Goal: Task Accomplishment & Management: Complete application form

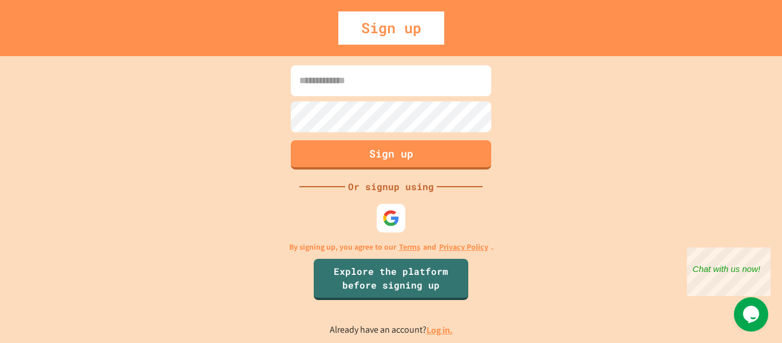
click at [369, 93] on input at bounding box center [391, 80] width 200 height 31
click at [382, 155] on button "Sign up" at bounding box center [391, 154] width 200 height 29
click at [400, 222] on div at bounding box center [391, 218] width 30 height 30
click at [400, 222] on img at bounding box center [391, 218] width 18 height 18
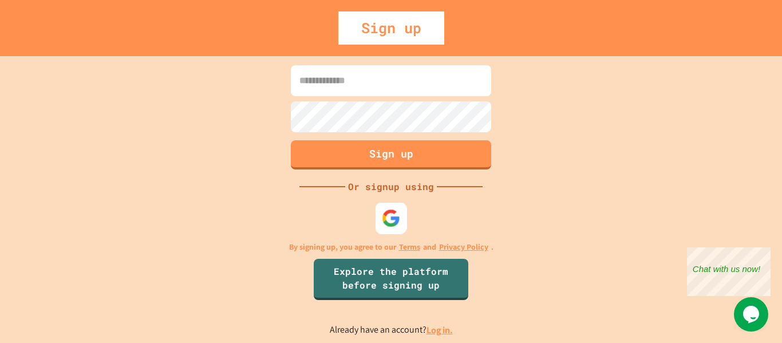
click at [400, 222] on img at bounding box center [391, 217] width 19 height 19
click at [394, 231] on div at bounding box center [391, 217] width 31 height 31
click at [322, 69] on input at bounding box center [391, 80] width 200 height 31
click at [397, 30] on div "Sign up" at bounding box center [391, 27] width 106 height 33
click at [350, 81] on input at bounding box center [391, 80] width 200 height 31
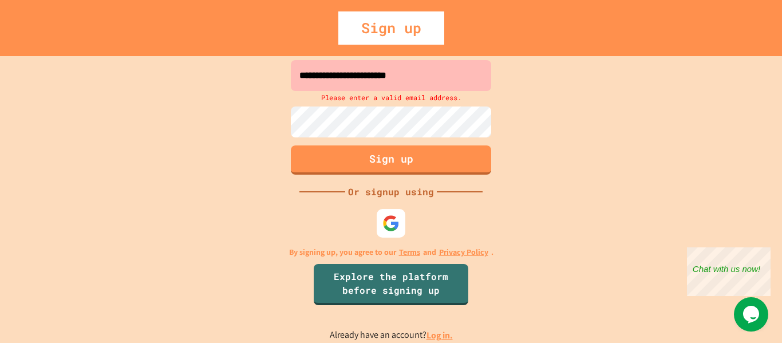
click at [304, 73] on input "**********" at bounding box center [391, 75] width 200 height 31
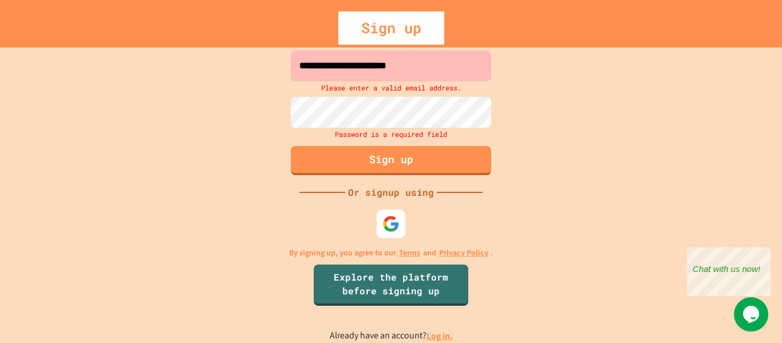
type input "**********"
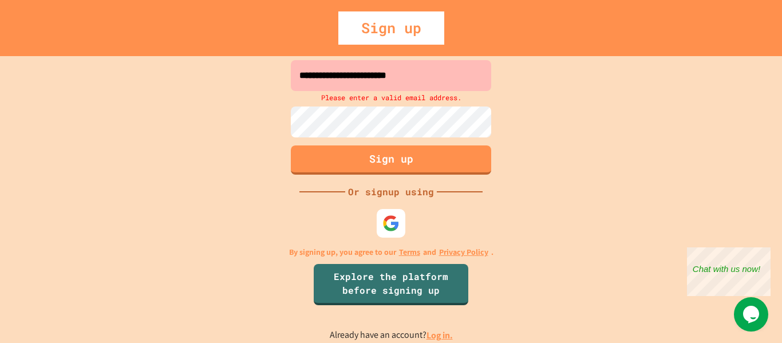
click at [432, 156] on button "Sign up" at bounding box center [391, 159] width 200 height 29
click at [421, 156] on button "Sign up" at bounding box center [391, 159] width 204 height 30
